Goal: Information Seeking & Learning: Understand process/instructions

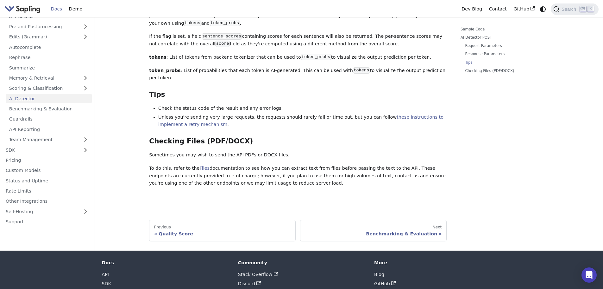
scroll to position [803, 0]
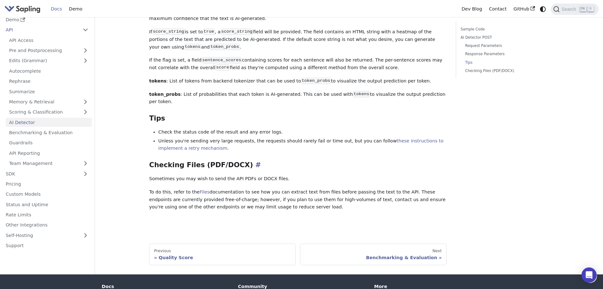
drag, startPoint x: 313, startPoint y: 174, endPoint x: 316, endPoint y: 154, distance: 21.1
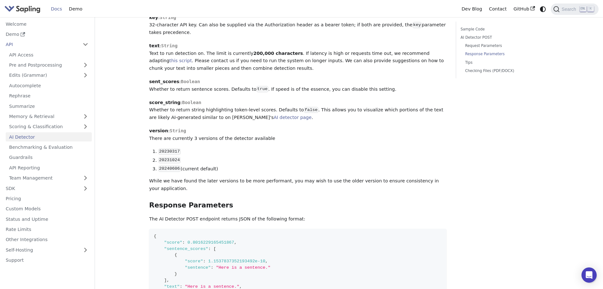
drag, startPoint x: 316, startPoint y: 154, endPoint x: 328, endPoint y: 110, distance: 45.7
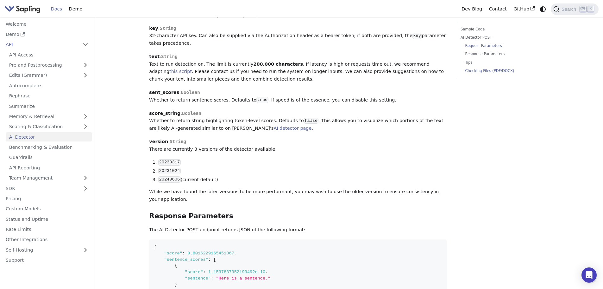
click at [490, 70] on link "Checking Files (PDF/DOCX)" at bounding box center [504, 71] width 79 height 6
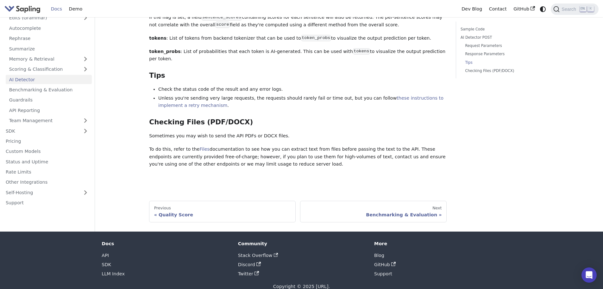
drag, startPoint x: 307, startPoint y: 117, endPoint x: 308, endPoint y: 156, distance: 39.3
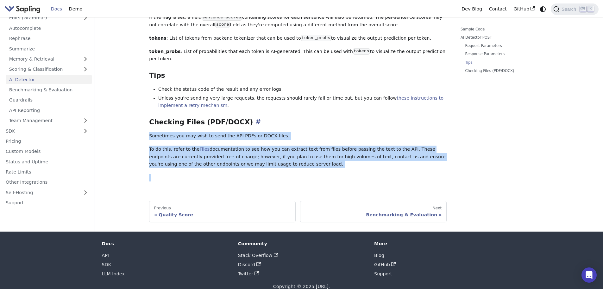
drag, startPoint x: 308, startPoint y: 148, endPoint x: 313, endPoint y: 114, distance: 34.3
click at [313, 118] on h3 "Checking Files (PDF/DOCX) ​" at bounding box center [298, 122] width 298 height 9
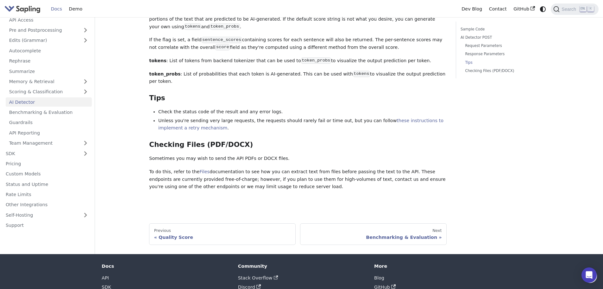
drag, startPoint x: 325, startPoint y: 178, endPoint x: 321, endPoint y: 158, distance: 20.7
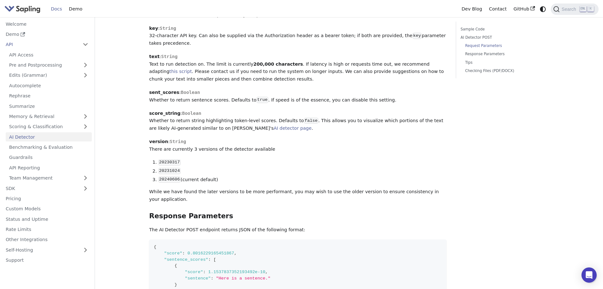
drag, startPoint x: 289, startPoint y: 159, endPoint x: 281, endPoint y: 156, distance: 8.4
drag, startPoint x: 279, startPoint y: 156, endPoint x: 285, endPoint y: 155, distance: 5.8
